Goal: Check status: Check status

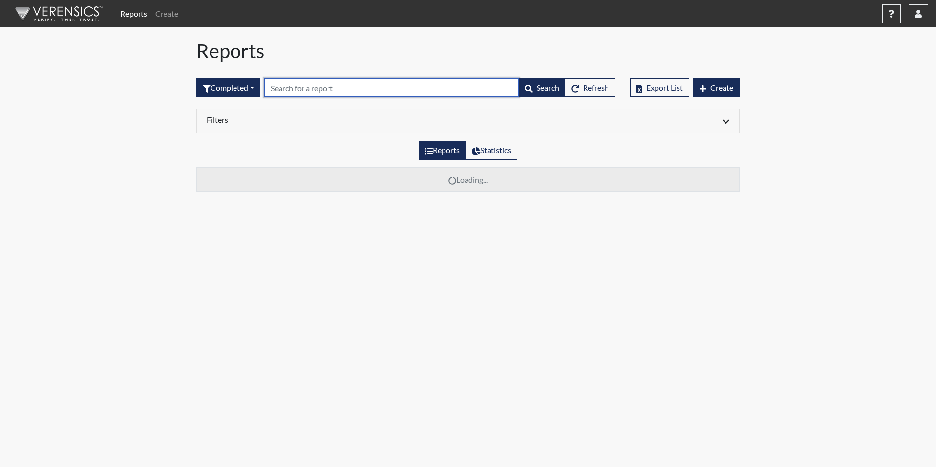
click at [292, 84] on input "text" at bounding box center [391, 87] width 255 height 19
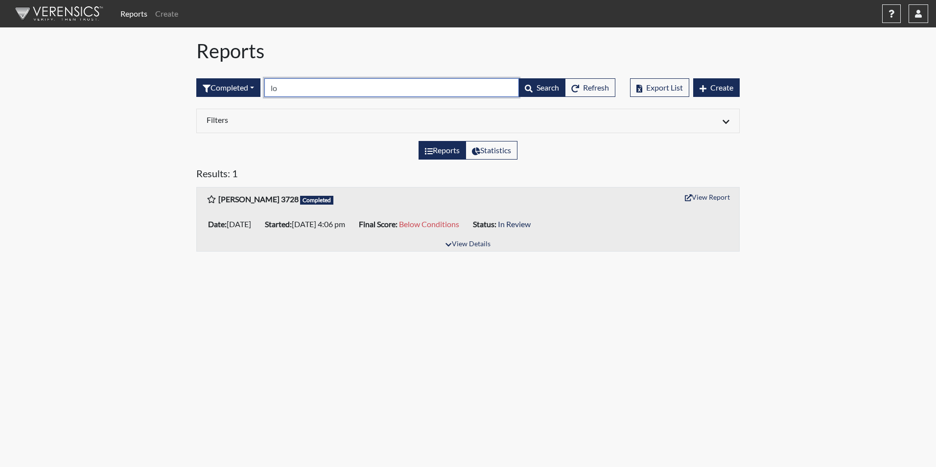
type input "l"
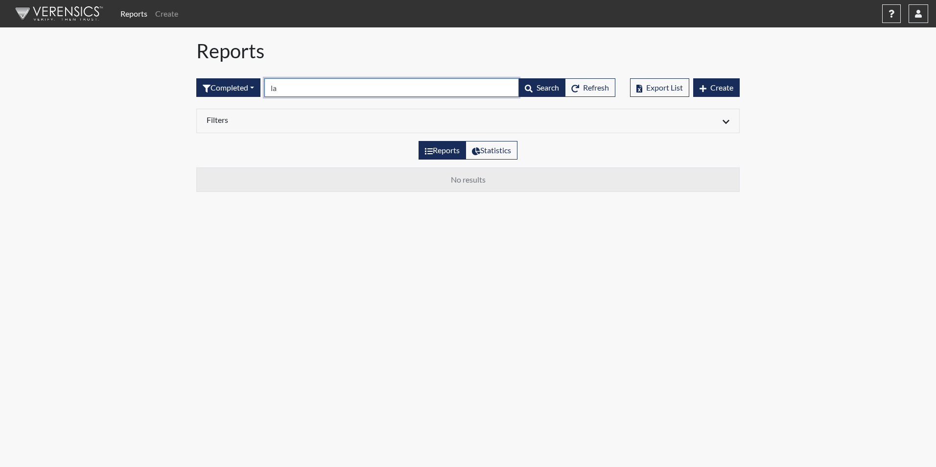
type input "l"
click at [306, 89] on input "8952" at bounding box center [391, 87] width 255 height 19
type input "8"
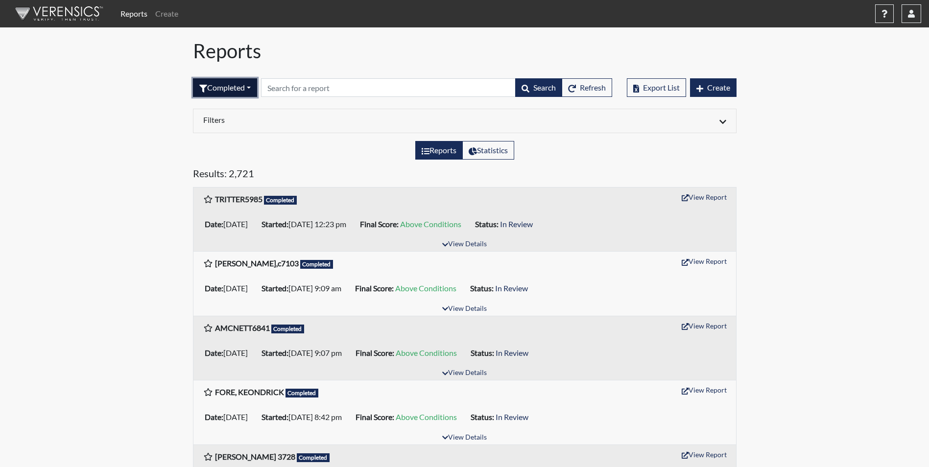
click at [256, 89] on button "Completed" at bounding box center [225, 87] width 64 height 19
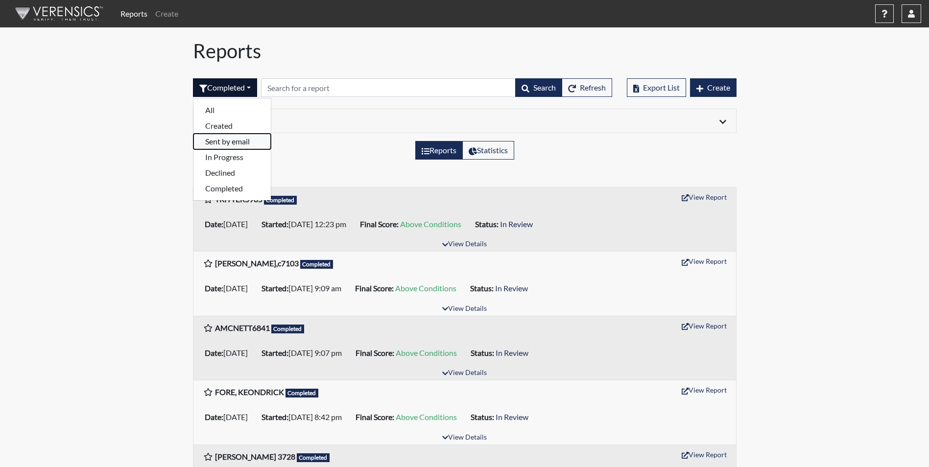
click at [231, 144] on button "Sent by email" at bounding box center [231, 142] width 77 height 16
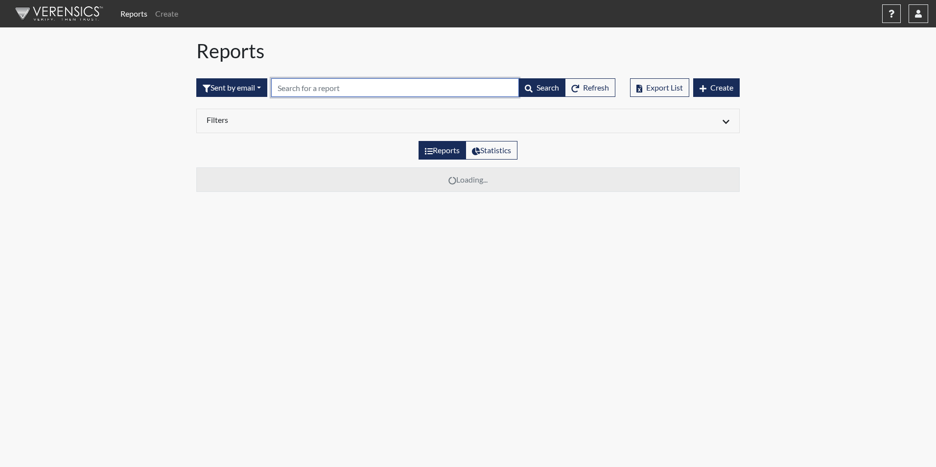
click at [298, 86] on input "text" at bounding box center [395, 87] width 248 height 19
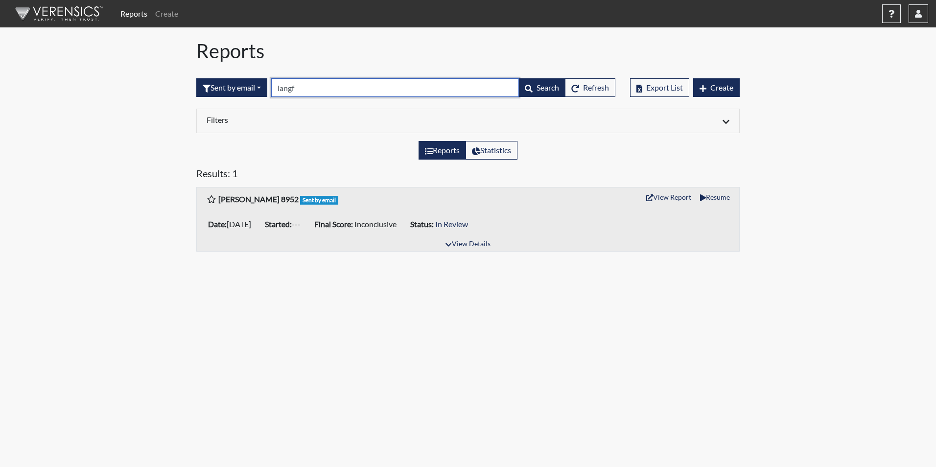
type input "langf"
